Goal: Task Accomplishment & Management: Manage account settings

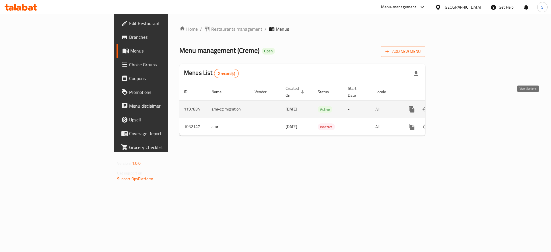
click at [457, 106] on icon "enhanced table" at bounding box center [453, 109] width 7 height 7
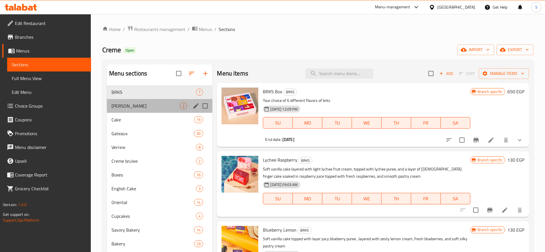
click at [169, 111] on div "[PERSON_NAME] 2" at bounding box center [159, 106] width 105 height 14
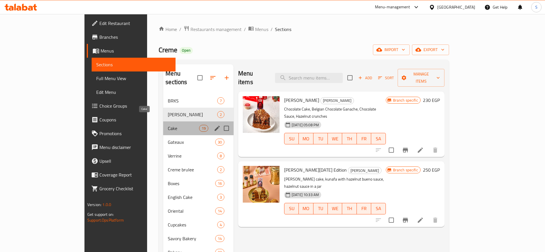
click at [173, 125] on span "Cake" at bounding box center [183, 128] width 31 height 7
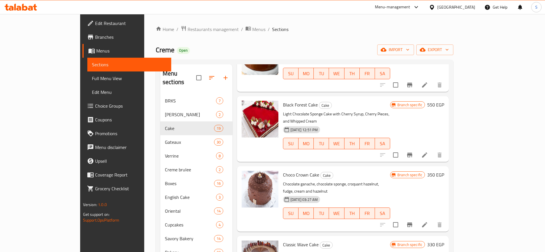
scroll to position [636, 0]
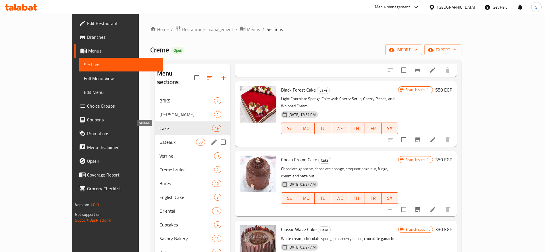
click at [165, 139] on span "Gateaux" at bounding box center [177, 142] width 36 height 7
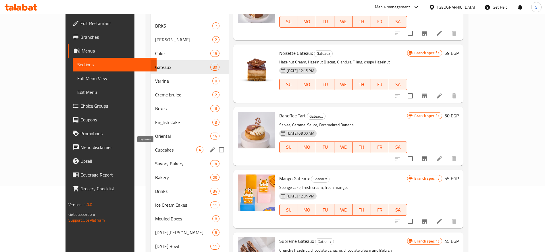
scroll to position [97, 0]
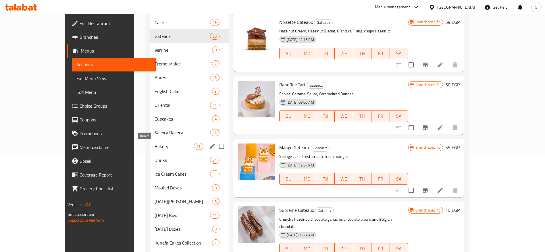
click at [158, 147] on span "Bakery" at bounding box center [174, 146] width 39 height 7
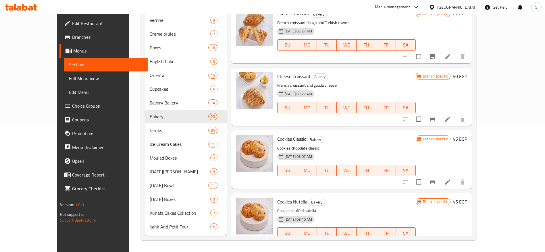
scroll to position [1090, 0]
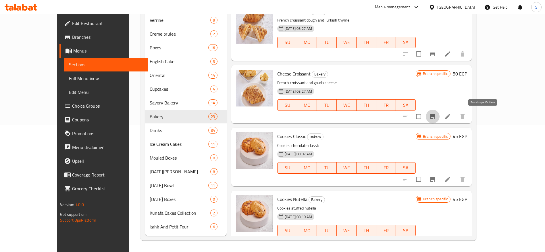
click at [439, 113] on button "Branch-specific-item" at bounding box center [433, 117] width 14 height 14
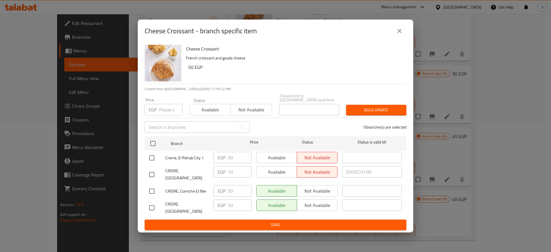
click at [453, 127] on div "Cheese Croissant - branch specific item Cheese Croissant French croissant and g…" at bounding box center [275, 126] width 551 height 252
click at [399, 34] on icon "close" at bounding box center [399, 31] width 7 height 7
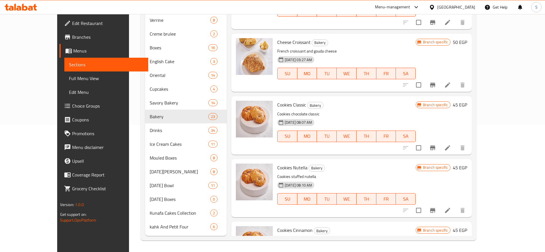
scroll to position [1122, 0]
click at [435, 146] on icon "Branch-specific-item" at bounding box center [432, 147] width 5 height 5
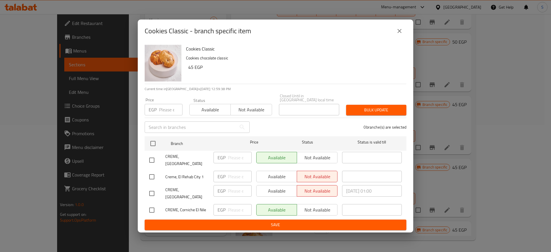
click at [403, 34] on icon "close" at bounding box center [399, 31] width 7 height 7
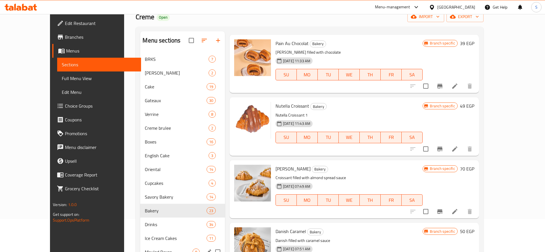
scroll to position [32, 0]
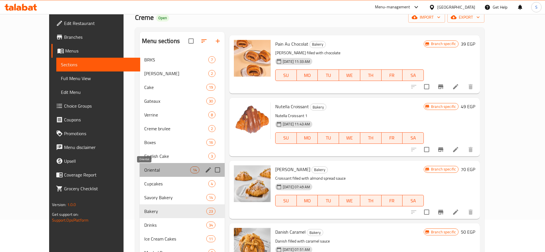
click at [144, 169] on span "Oriental" at bounding box center [167, 170] width 46 height 7
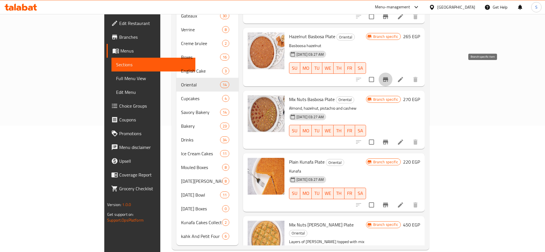
click at [388, 77] on icon "Branch-specific-item" at bounding box center [385, 79] width 5 height 5
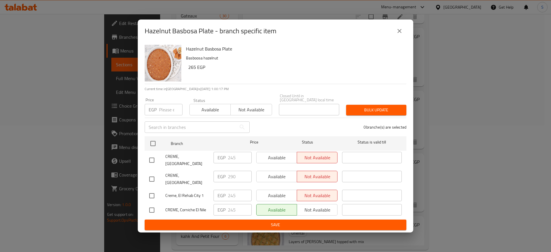
click at [398, 32] on icon "close" at bounding box center [399, 31] width 7 height 7
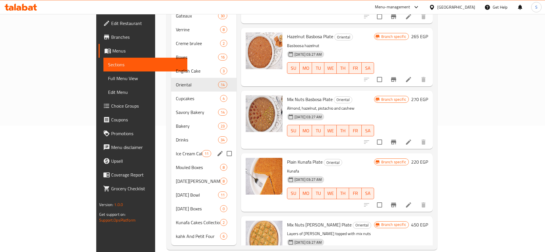
scroll to position [127, 0]
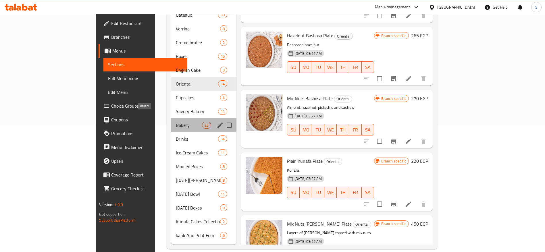
click at [176, 122] on span "Bakery" at bounding box center [189, 125] width 26 height 7
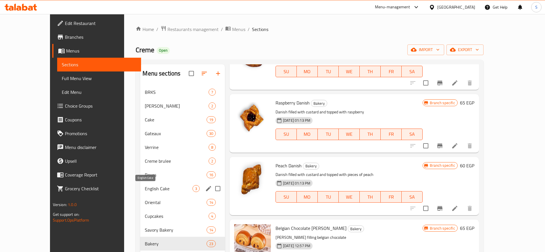
scroll to position [127, 0]
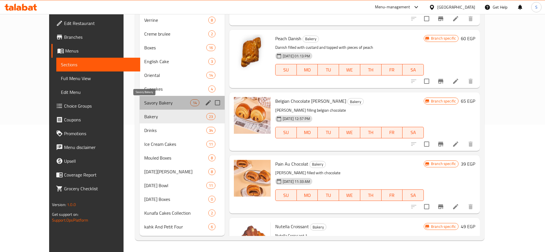
click at [144, 104] on span "Savory Bakery" at bounding box center [167, 102] width 46 height 7
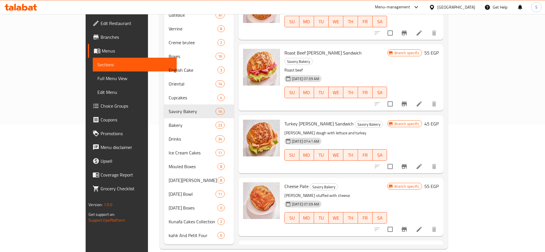
scroll to position [574, 0]
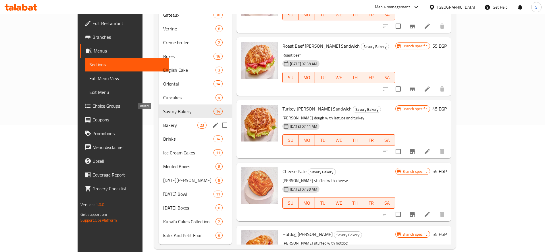
click at [163, 122] on span "Bakery" at bounding box center [180, 125] width 34 height 7
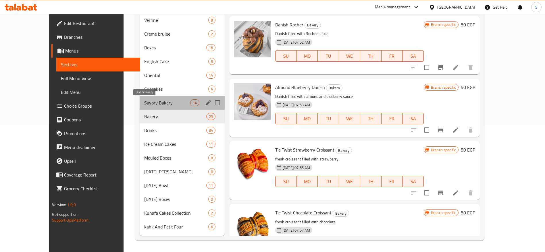
click at [153, 103] on span "Savory Bakery" at bounding box center [167, 102] width 46 height 7
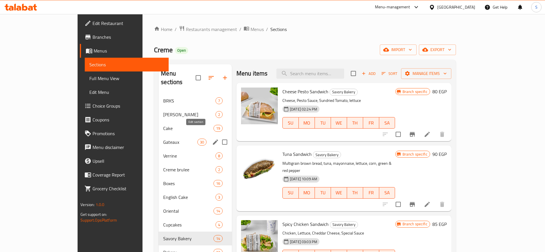
scroll to position [29, 0]
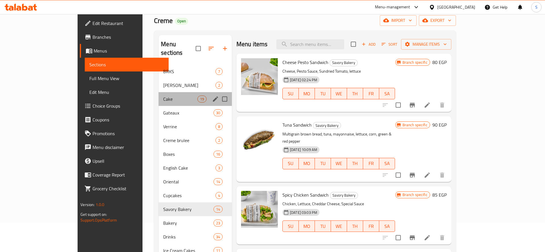
click at [161, 94] on div "Cake 19" at bounding box center [195, 99] width 73 height 14
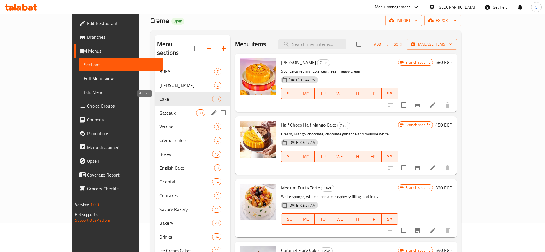
click at [161, 109] on span "Gateaux" at bounding box center [177, 112] width 36 height 7
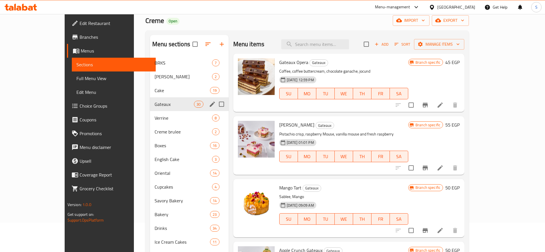
click at [161, 109] on div "Gateaux 30" at bounding box center [189, 104] width 79 height 14
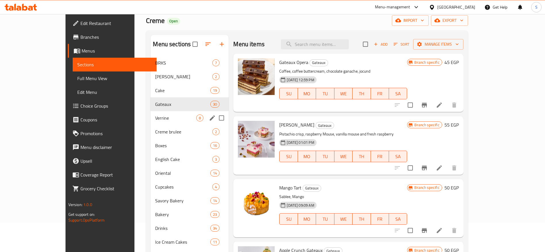
click at [162, 115] on span "Verrine" at bounding box center [175, 118] width 41 height 7
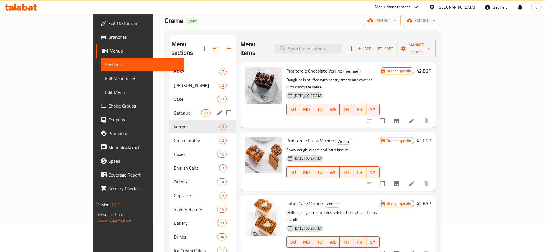
click at [169, 106] on div "Gateaux 30" at bounding box center [202, 113] width 67 height 14
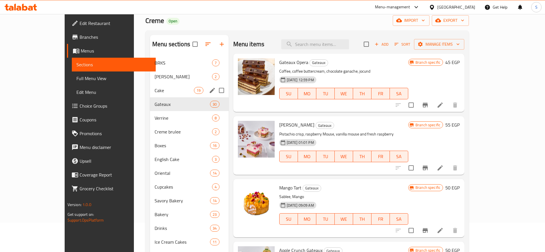
click at [156, 85] on div "Cake 19" at bounding box center [189, 91] width 79 height 14
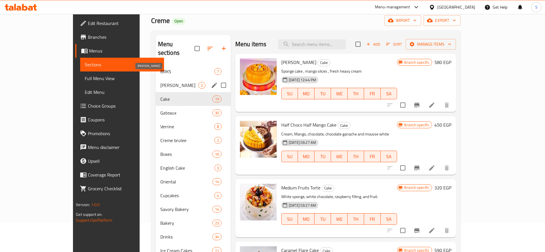
click at [160, 82] on span "[PERSON_NAME]" at bounding box center [179, 85] width 38 height 7
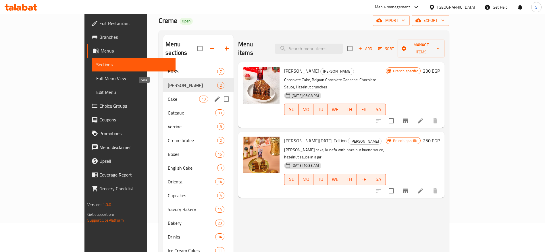
click at [168, 96] on span "Cake" at bounding box center [183, 99] width 31 height 7
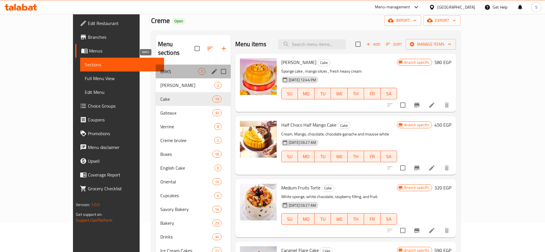
click at [160, 68] on span "BRKS" at bounding box center [179, 71] width 38 height 7
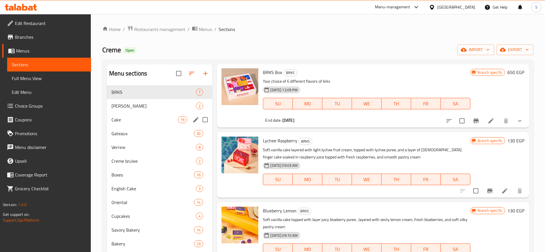
click at [142, 113] on div "Cake 19" at bounding box center [159, 120] width 105 height 14
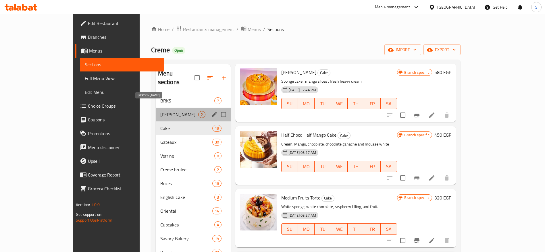
click at [160, 111] on span "[PERSON_NAME]" at bounding box center [179, 114] width 38 height 7
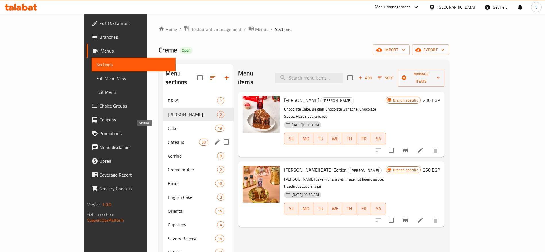
click at [168, 139] on span "Gateaux" at bounding box center [183, 142] width 31 height 7
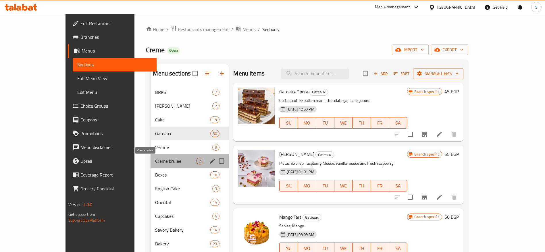
click at [155, 163] on span "Creme brulee" at bounding box center [175, 161] width 41 height 7
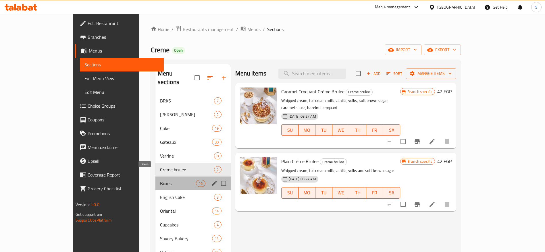
click at [160, 180] on span "Boxes" at bounding box center [178, 183] width 36 height 7
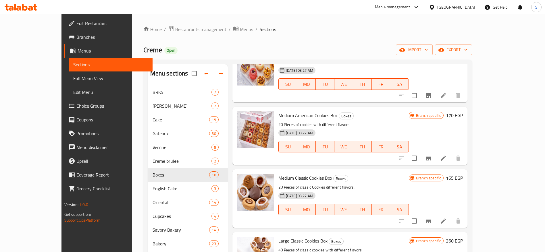
scroll to position [674, 0]
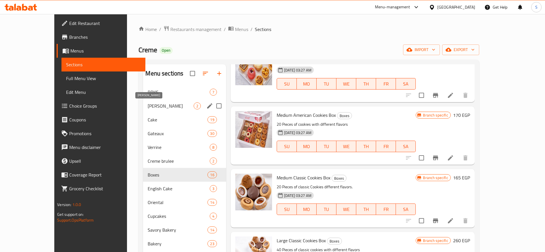
click at [177, 108] on span "[PERSON_NAME]" at bounding box center [171, 106] width 46 height 7
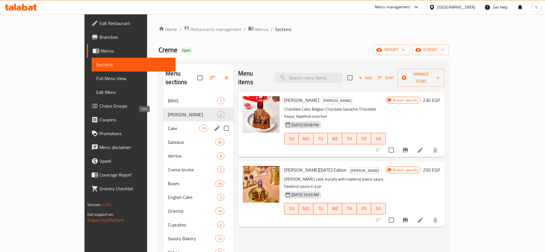
click at [167, 123] on div "Cake 19" at bounding box center [198, 128] width 70 height 14
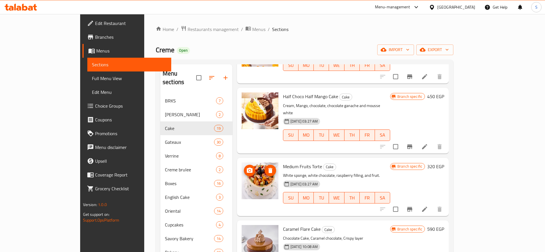
scroll to position [59, 0]
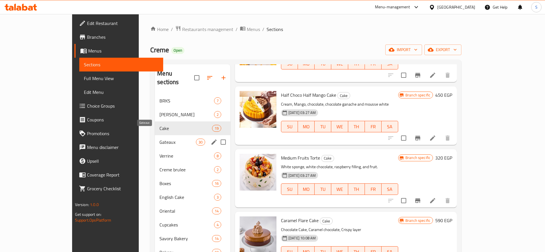
click at [159, 139] on span "Gateaux" at bounding box center [177, 142] width 36 height 7
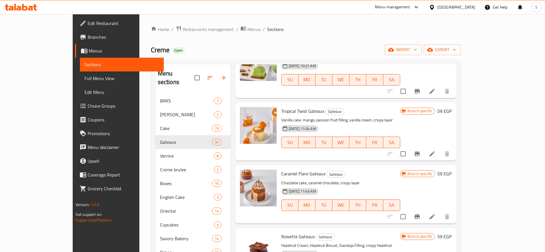
scroll to position [232, 0]
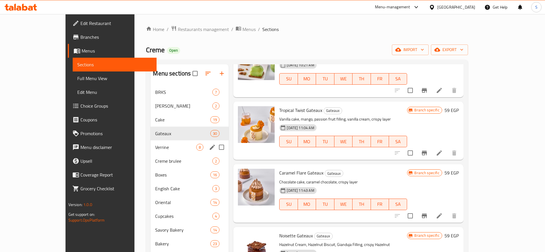
click at [161, 143] on div "Verrine 8" at bounding box center [189, 147] width 78 height 14
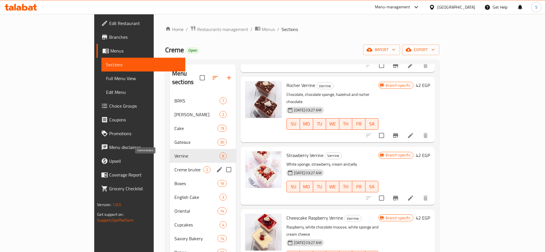
scroll to position [20, 0]
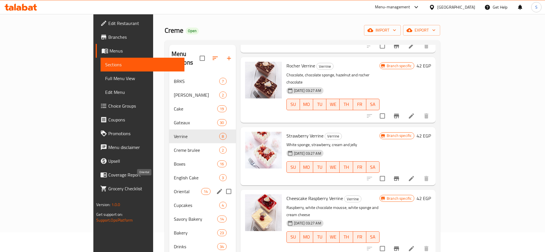
click at [174, 188] on span "Oriental" at bounding box center [188, 191] width 28 height 7
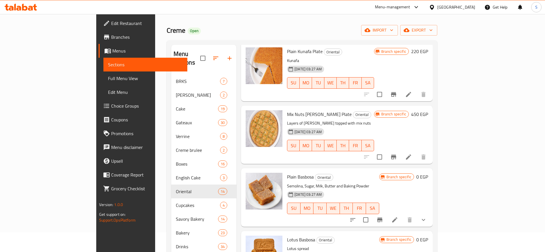
scroll to position [127, 0]
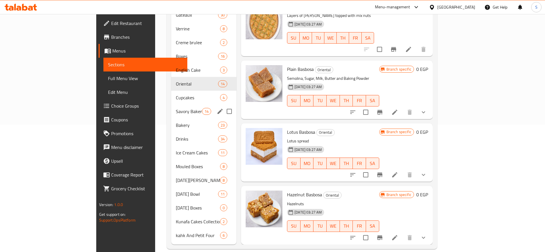
click at [171, 105] on div "Savory Bakery 14" at bounding box center [203, 112] width 65 height 14
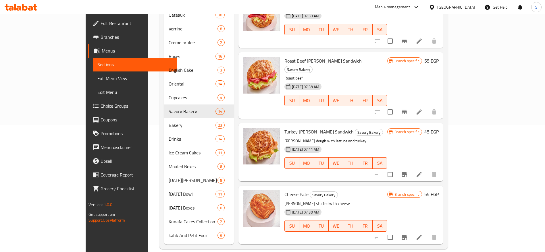
scroll to position [568, 0]
click at [408, 108] on icon "Branch-specific-item" at bounding box center [404, 111] width 7 height 7
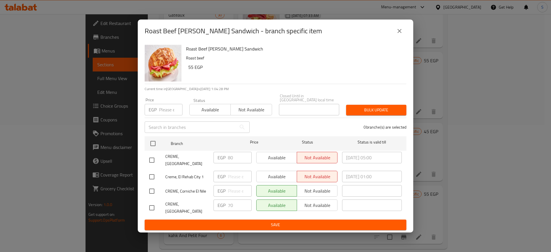
click at [151, 159] on input "checkbox" at bounding box center [152, 160] width 12 height 12
click at [152, 155] on input "checkbox" at bounding box center [152, 160] width 12 height 12
checkbox input "false"
click at [152, 171] on input "checkbox" at bounding box center [152, 177] width 12 height 12
checkbox input "true"
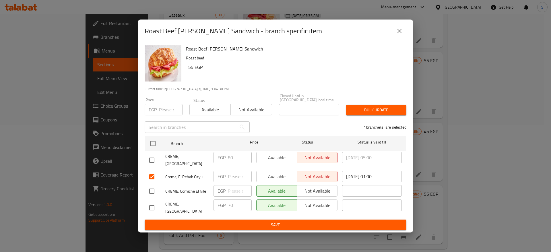
click at [152, 187] on input "checkbox" at bounding box center [152, 191] width 12 height 12
checkbox input "true"
click at [151, 202] on input "checkbox" at bounding box center [152, 208] width 12 height 12
checkbox input "true"
click at [230, 173] on input "number" at bounding box center [240, 176] width 24 height 11
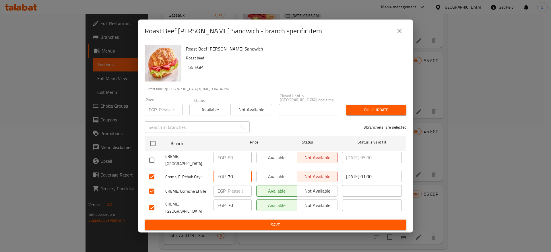
type input "70"
click at [235, 186] on input "number" at bounding box center [240, 190] width 24 height 11
type input "70"
click at [313, 221] on span "Save" at bounding box center [275, 224] width 253 height 7
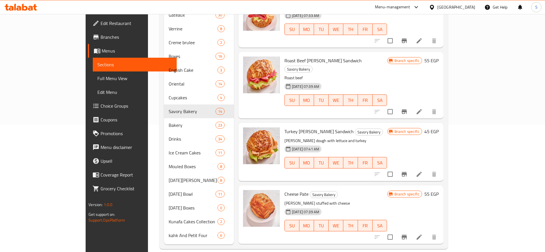
scroll to position [569, 0]
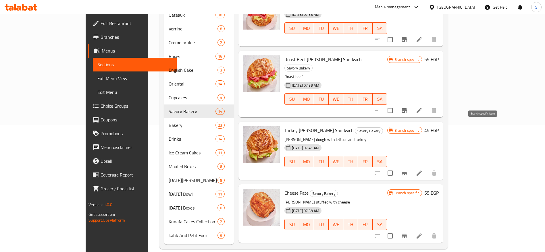
click at [408, 170] on icon "Branch-specific-item" at bounding box center [404, 173] width 7 height 7
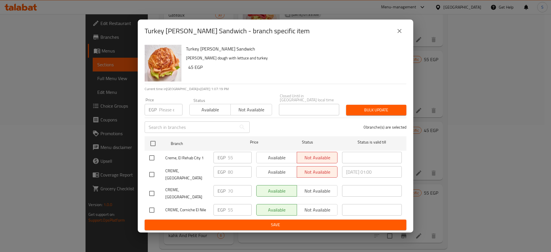
click at [169, 111] on input "number" at bounding box center [171, 109] width 24 height 11
type input "70"
click at [155, 157] on input "checkbox" at bounding box center [152, 158] width 12 height 12
checkbox input "true"
click at [150, 188] on input "checkbox" at bounding box center [152, 194] width 12 height 12
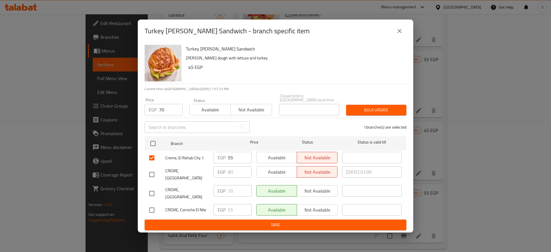
checkbox input "true"
click at [150, 206] on input "checkbox" at bounding box center [152, 210] width 12 height 12
checkbox input "true"
click at [370, 109] on span "Bulk update" at bounding box center [376, 110] width 51 height 7
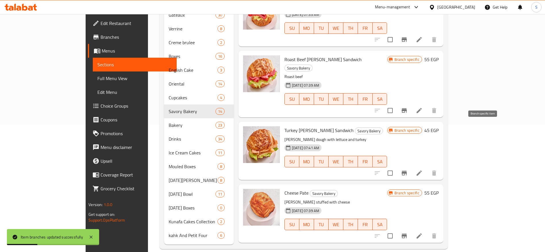
click at [408, 170] on icon "Branch-specific-item" at bounding box center [404, 173] width 7 height 7
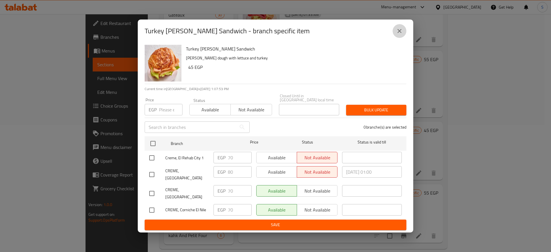
click at [401, 29] on button "close" at bounding box center [400, 31] width 14 height 14
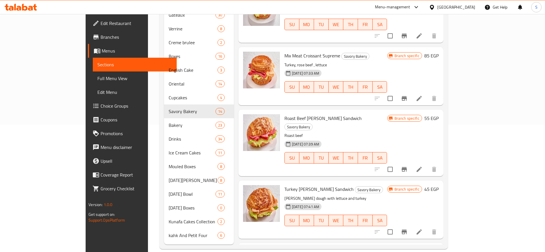
scroll to position [510, 0]
click at [408, 167] on icon "Branch-specific-item" at bounding box center [404, 170] width 7 height 7
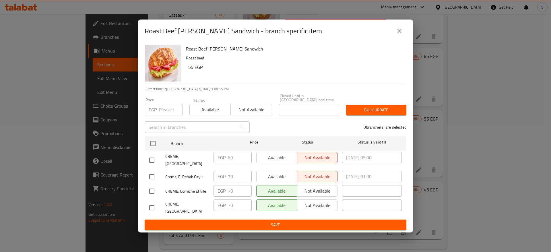
click at [400, 31] on button "close" at bounding box center [400, 31] width 14 height 14
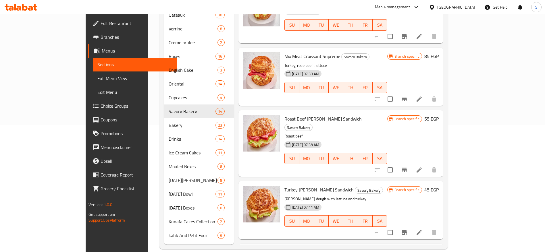
click at [33, 7] on icon at bounding box center [30, 8] width 5 height 5
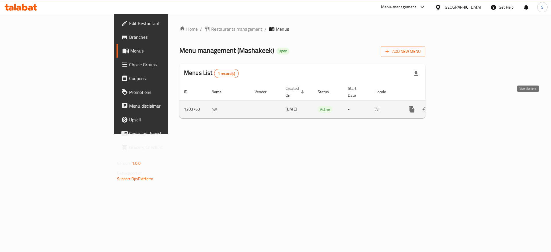
click at [460, 107] on link "enhanced table" at bounding box center [454, 110] width 14 height 14
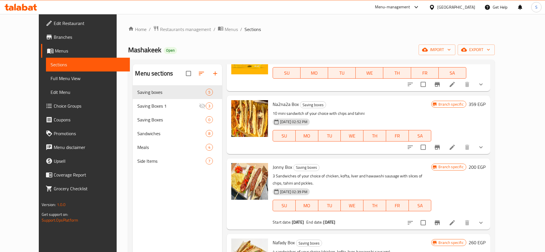
scroll to position [51, 0]
drag, startPoint x: 262, startPoint y: 167, endPoint x: 284, endPoint y: 167, distance: 22.1
click at [284, 167] on div "Jonny Box Saving boxes 3 Sandwiches of your choice of chicken, kofta, liver and…" at bounding box center [351, 193] width 163 height 67
copy h6 "Jonny Box"
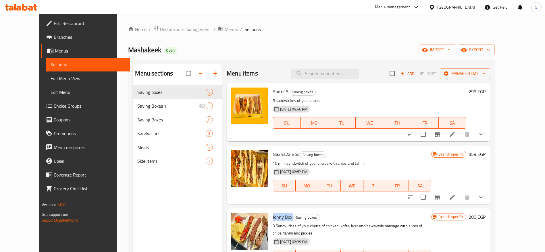
scroll to position [2, 0]
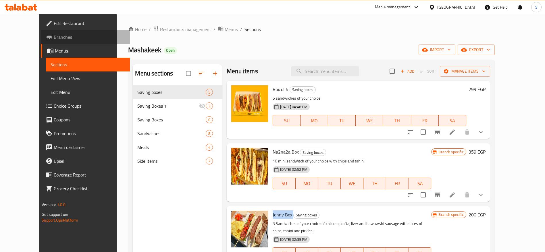
click at [54, 38] on span "Branches" at bounding box center [90, 37] width 72 height 7
